Goal: Task Accomplishment & Management: Complete application form

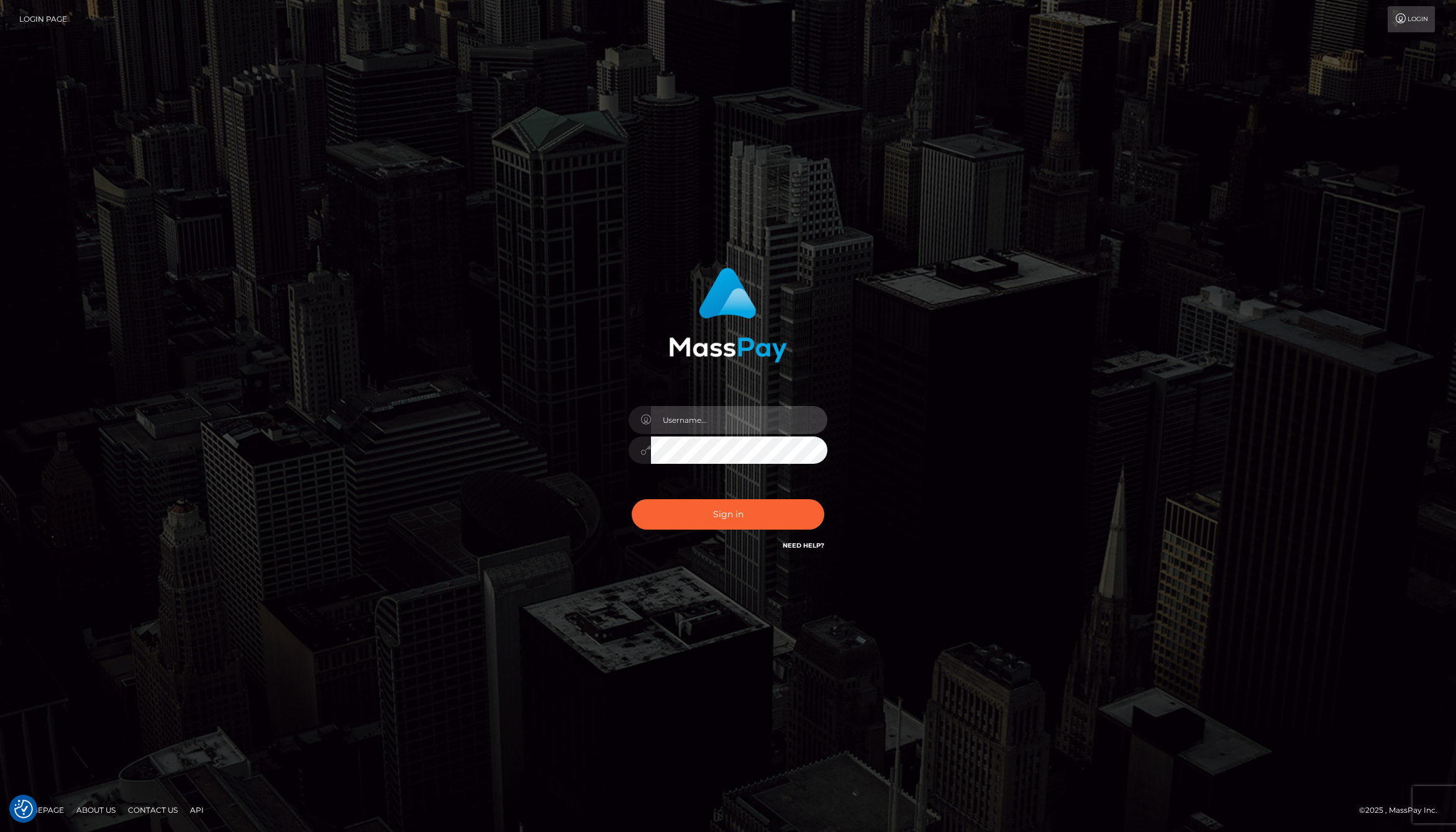
click at [731, 421] on input "text" at bounding box center [739, 420] width 176 height 28
type input "[PERSON_NAME].whop"
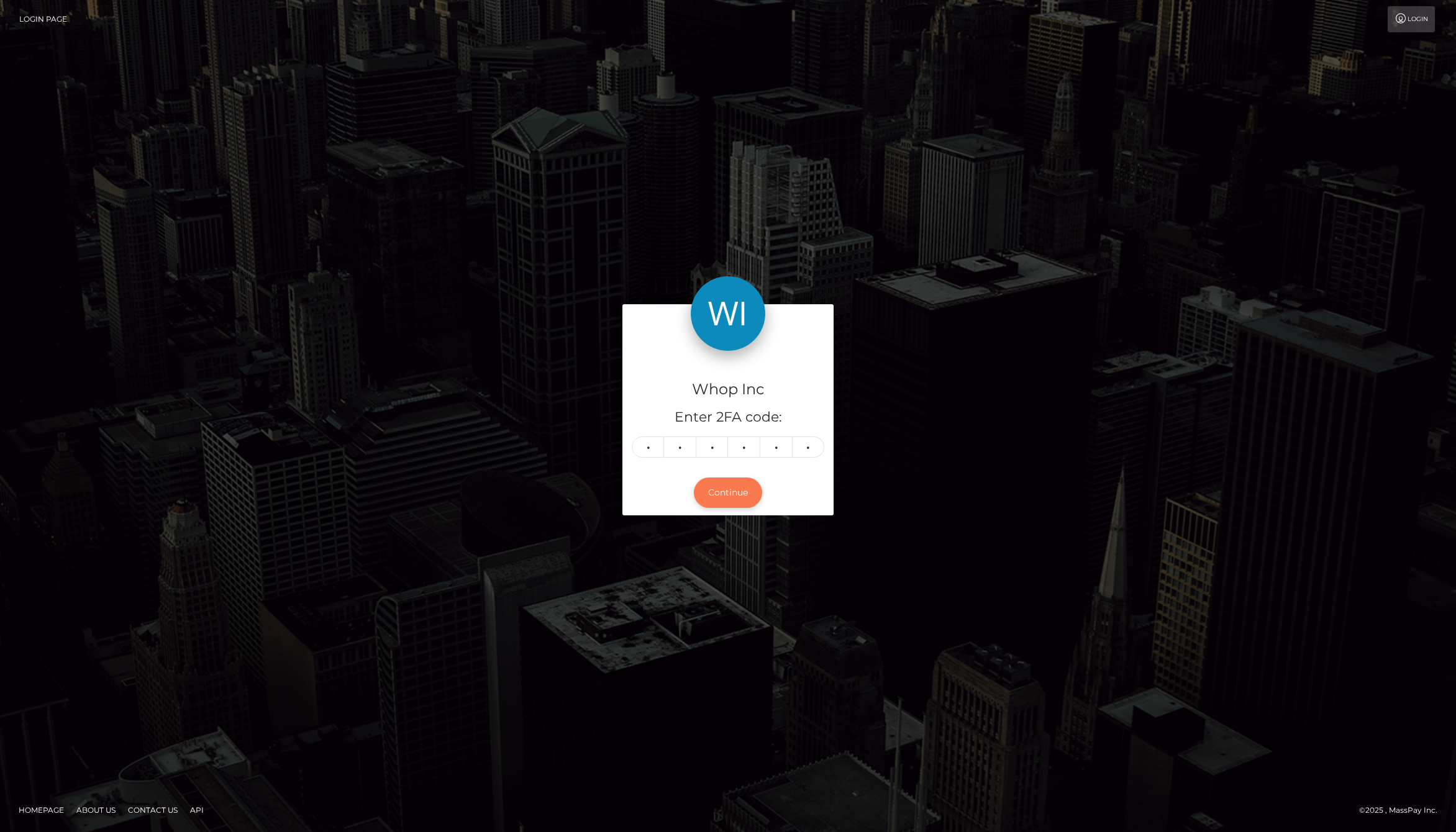
click at [730, 498] on button "Continue" at bounding box center [728, 492] width 69 height 30
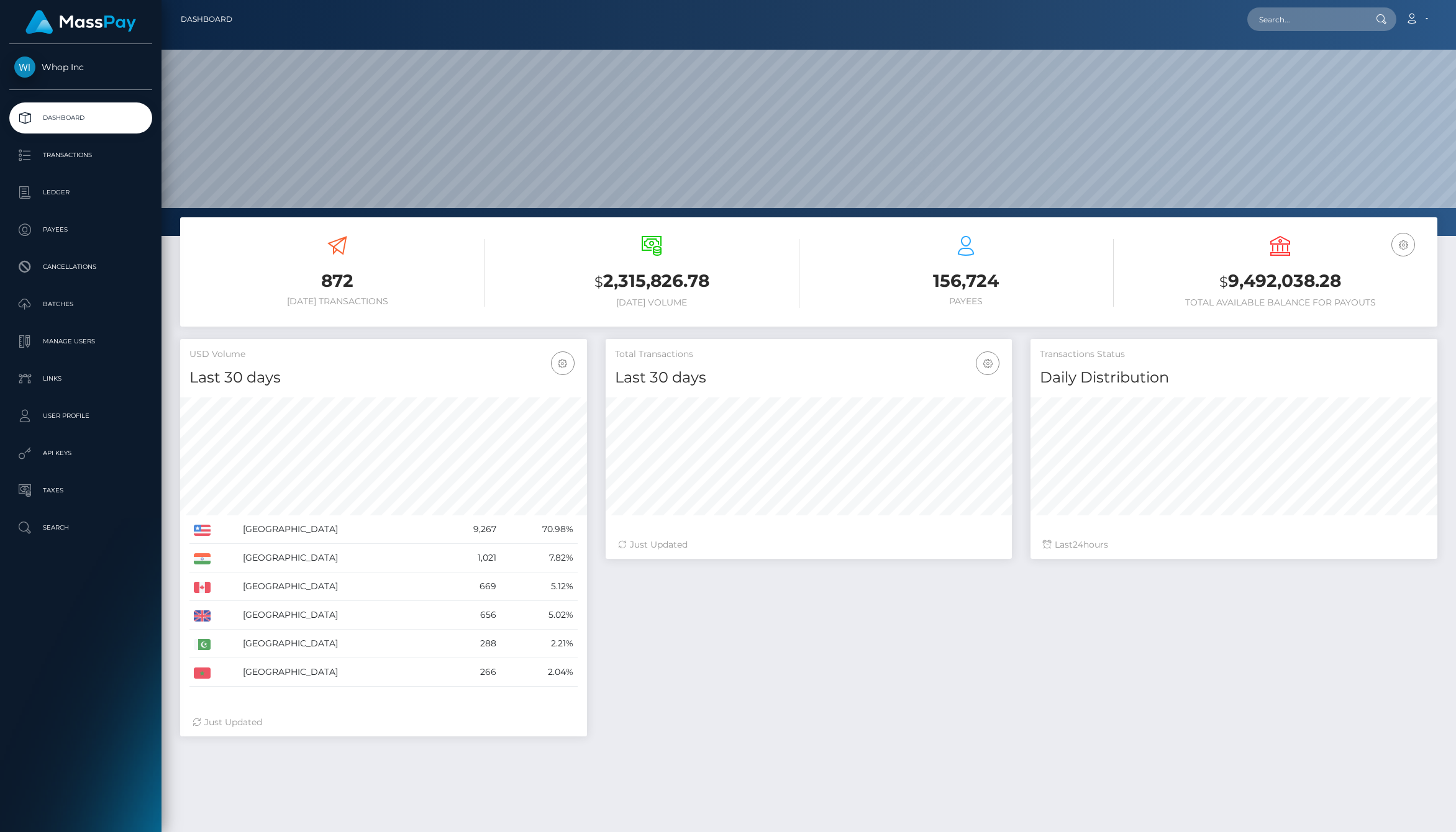
scroll to position [220, 407]
click at [61, 427] on link "User Profile" at bounding box center [80, 415] width 143 height 31
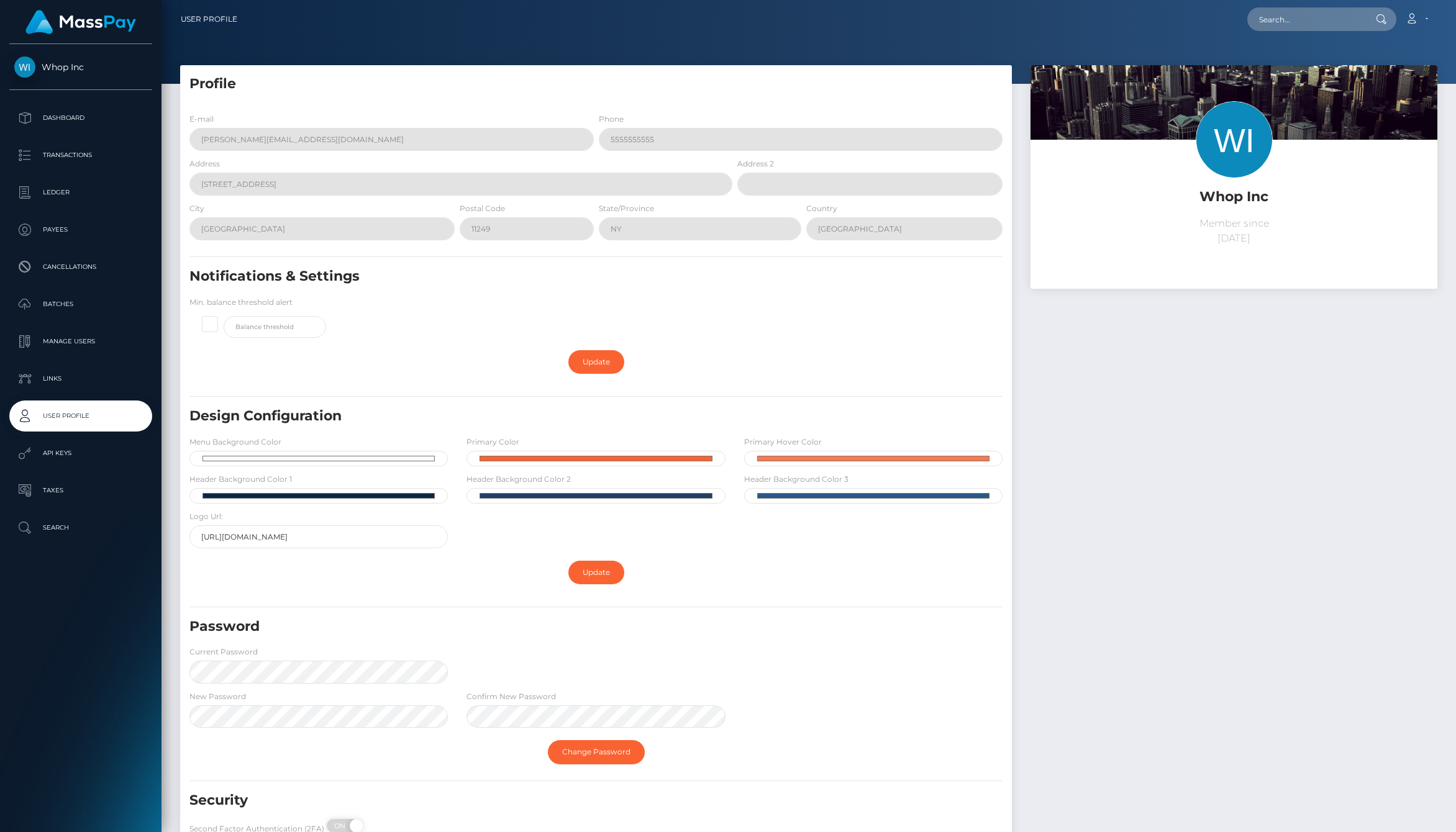
click at [80, 341] on p "Manage Users" at bounding box center [81, 341] width 133 height 19
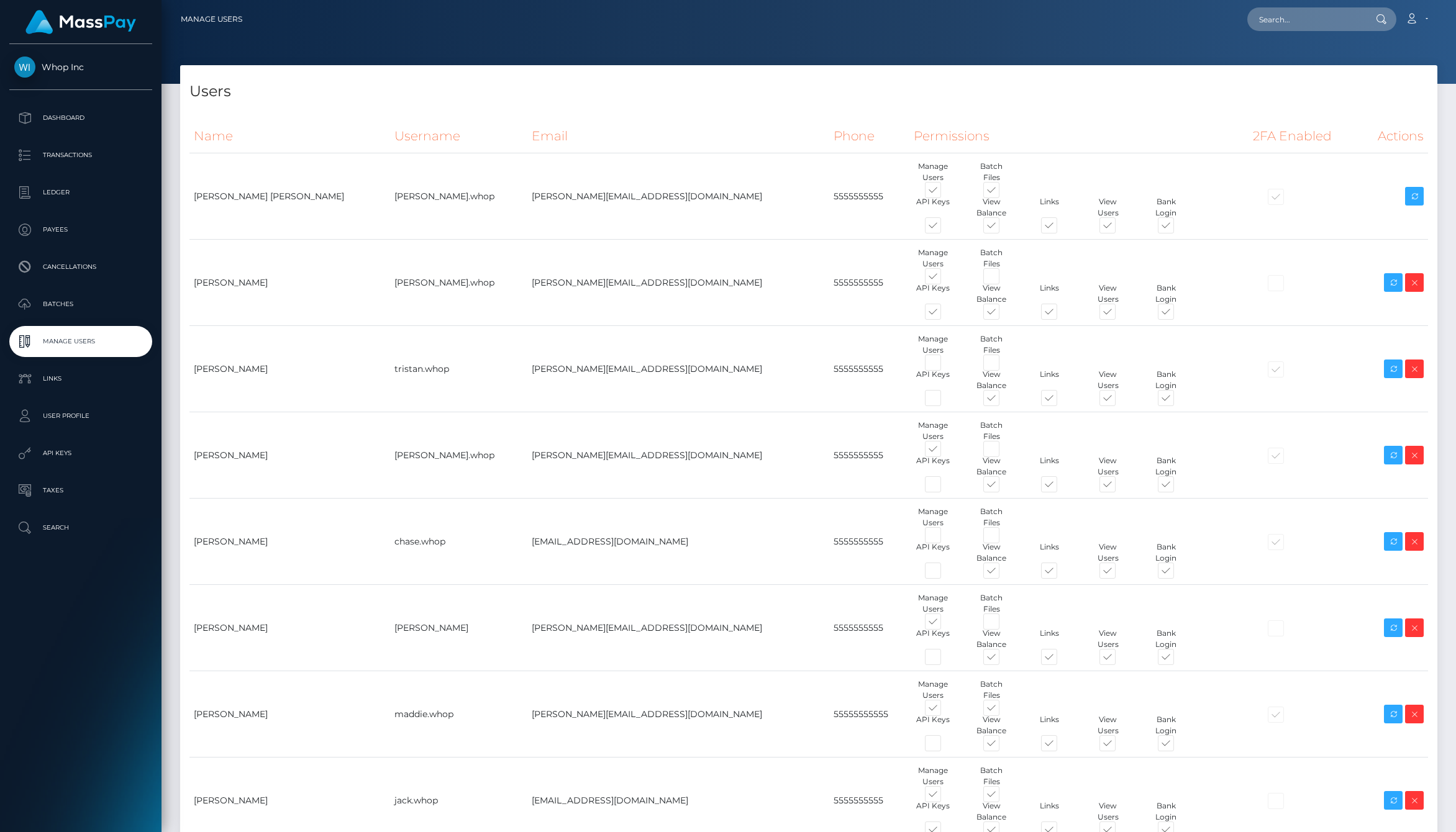
type input "[PERSON_NAME]"
type input "[EMAIL_ADDRESS][DOMAIN_NAME]"
type input "Ari"
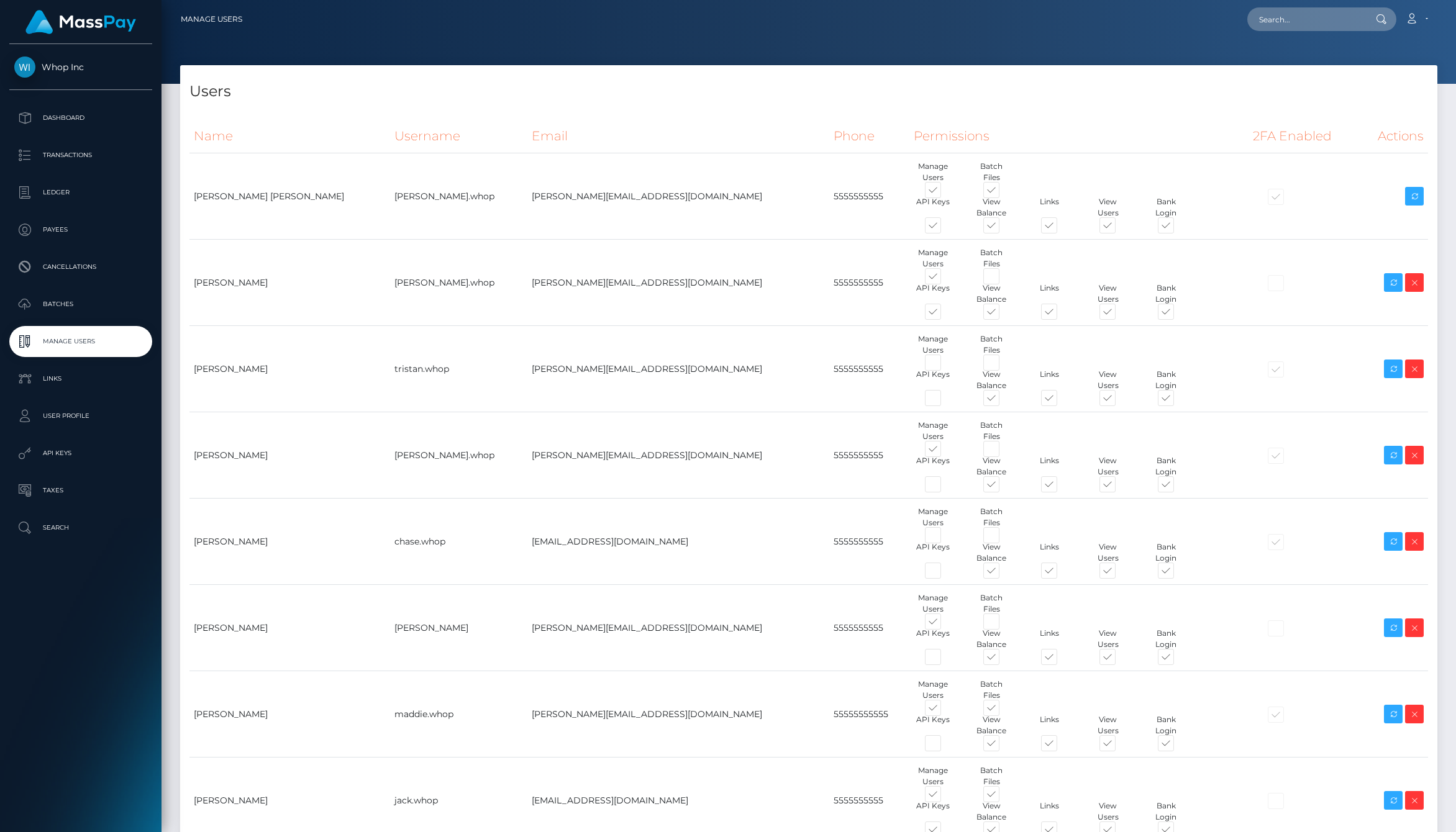
type input "B"
type input "Brozost"
type input "5555555555"
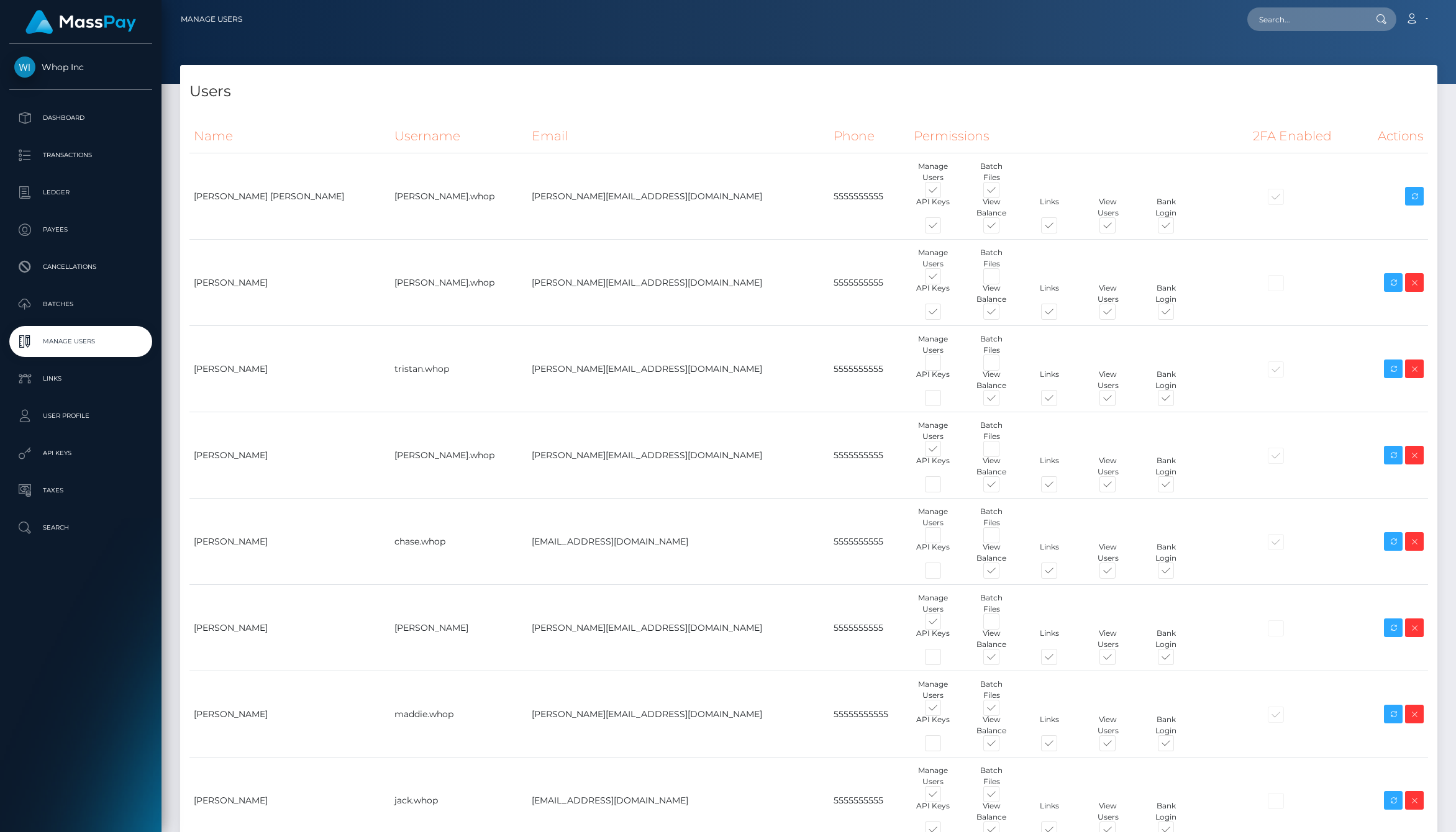
type input "ari.whop"
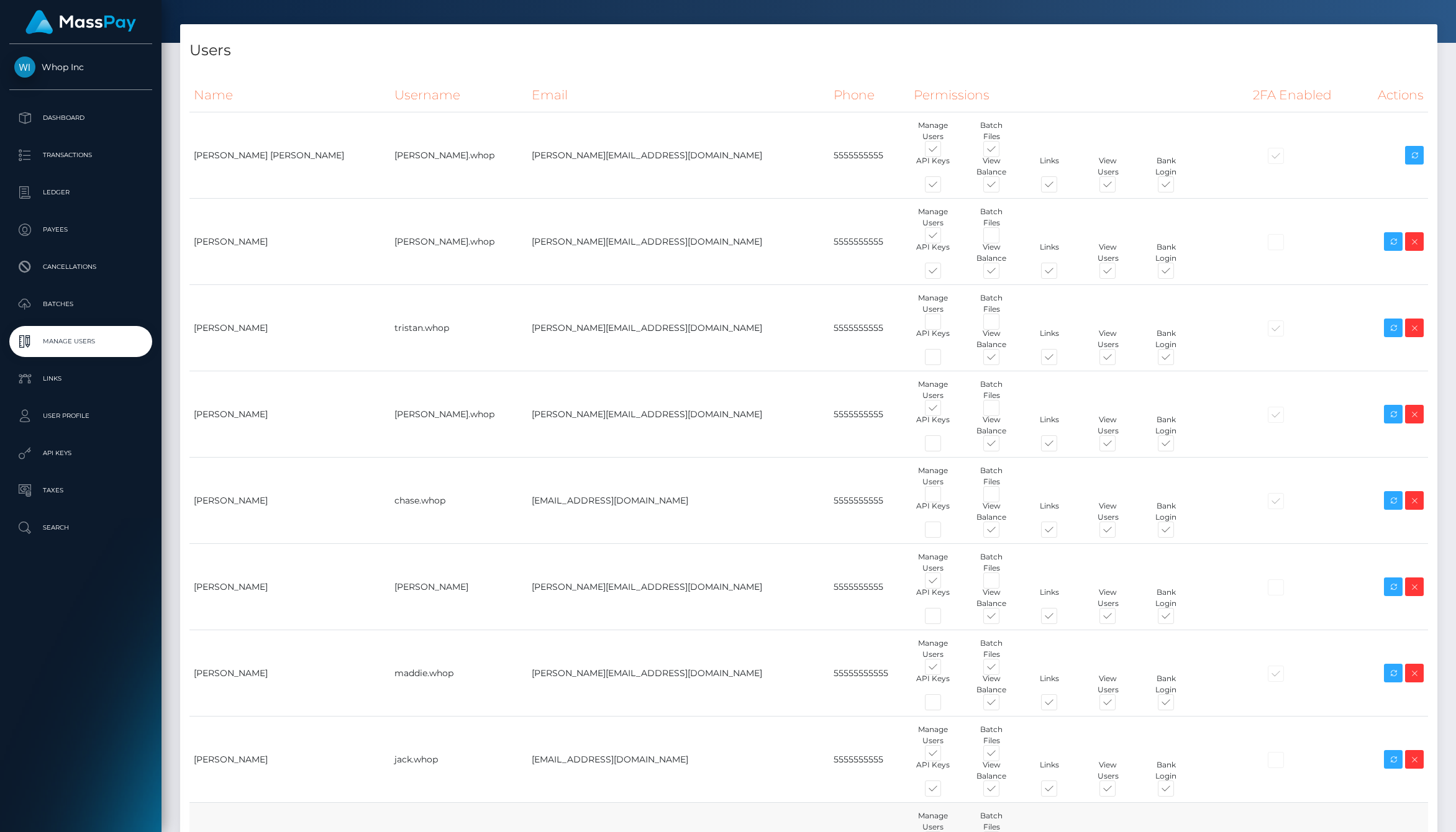
drag, startPoint x: 558, startPoint y: 658, endPoint x: 458, endPoint y: 658, distance: 100.0
click at [458, 803] on tr "Ari Brozost ari.whop ari@whop.com 5555555555 Manage Users Batch Files" at bounding box center [808, 846] width 1238 height 86
click at [458, 803] on td "ari.whop" at bounding box center [458, 846] width 137 height 86
